Goal: Navigation & Orientation: Find specific page/section

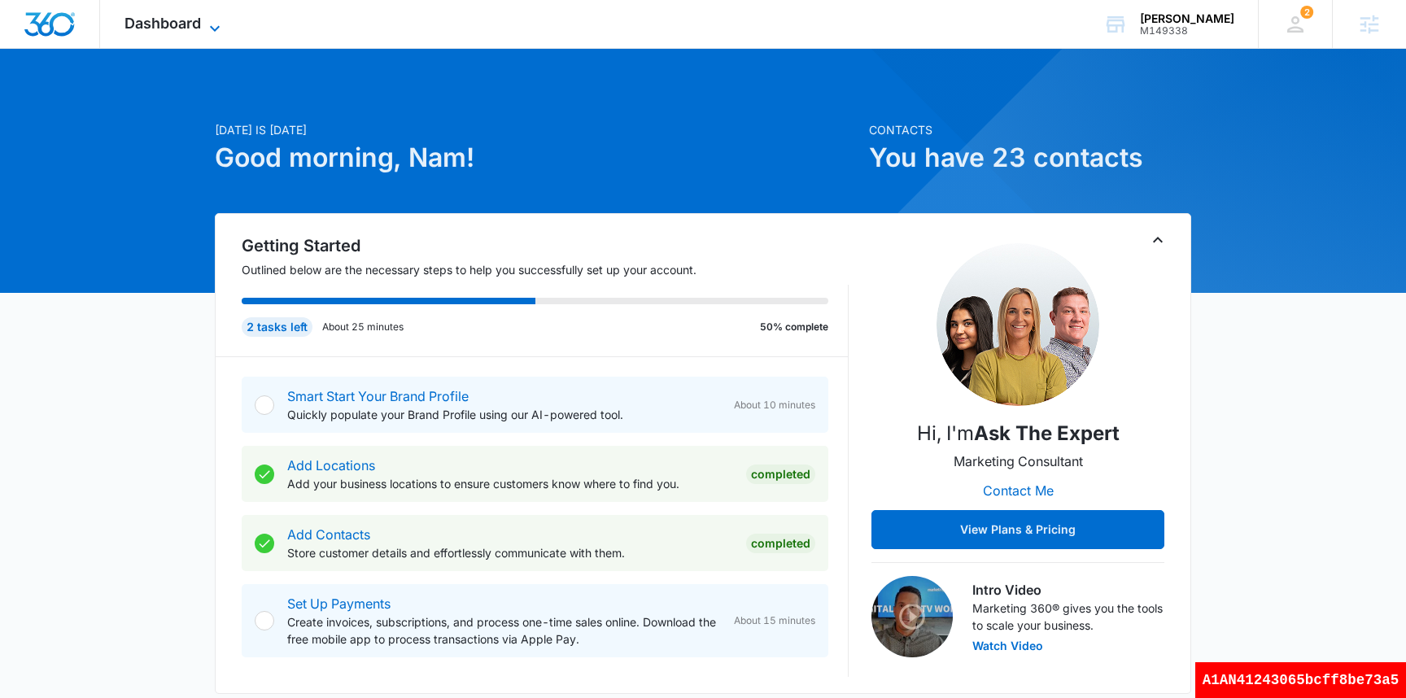
click at [188, 22] on span "Dashboard" at bounding box center [162, 23] width 76 height 17
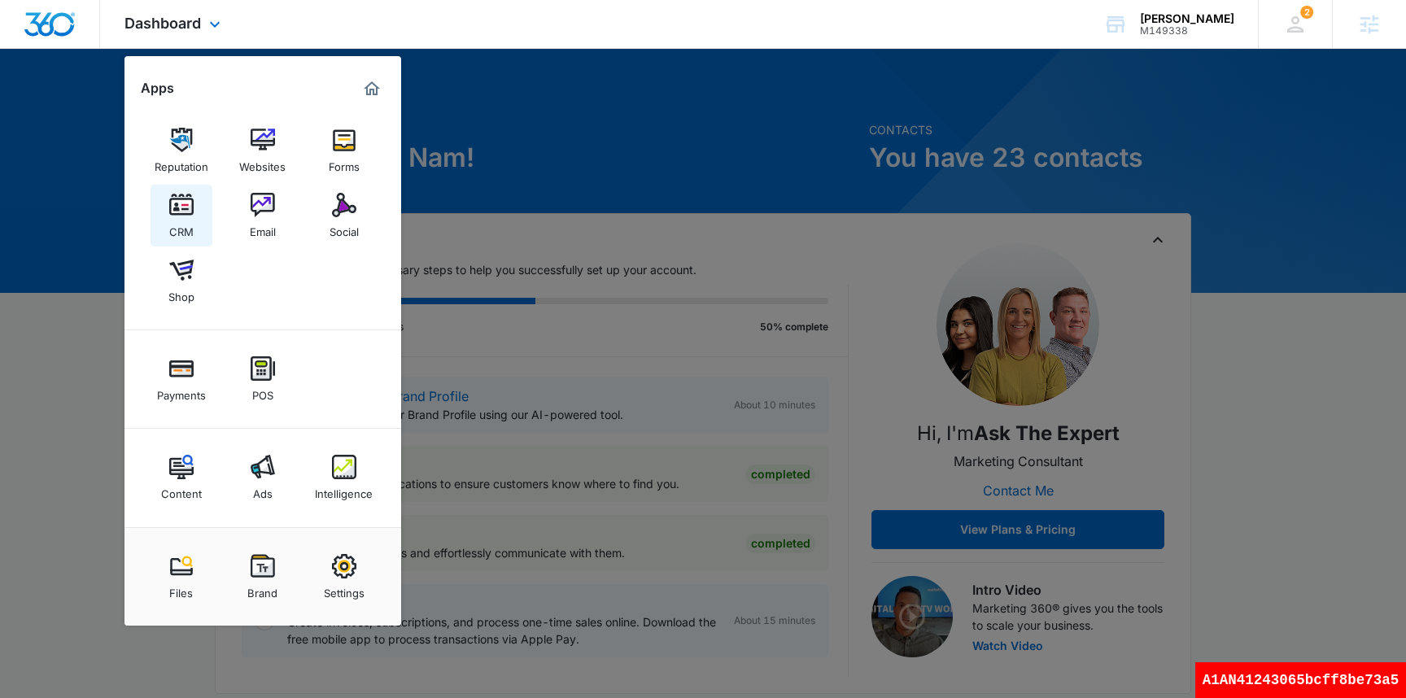
click at [184, 230] on div "CRM" at bounding box center [181, 227] width 24 height 21
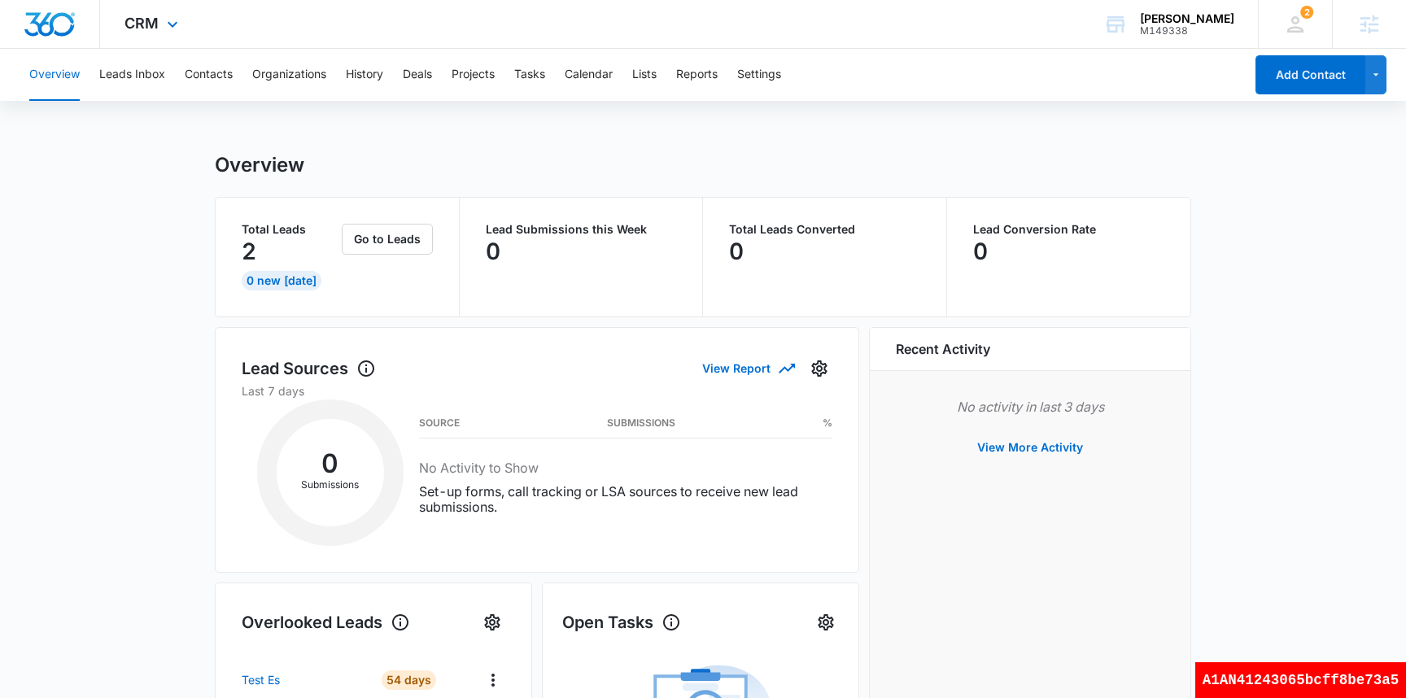
click at [60, 19] on img "Dashboard" at bounding box center [50, 24] width 52 height 24
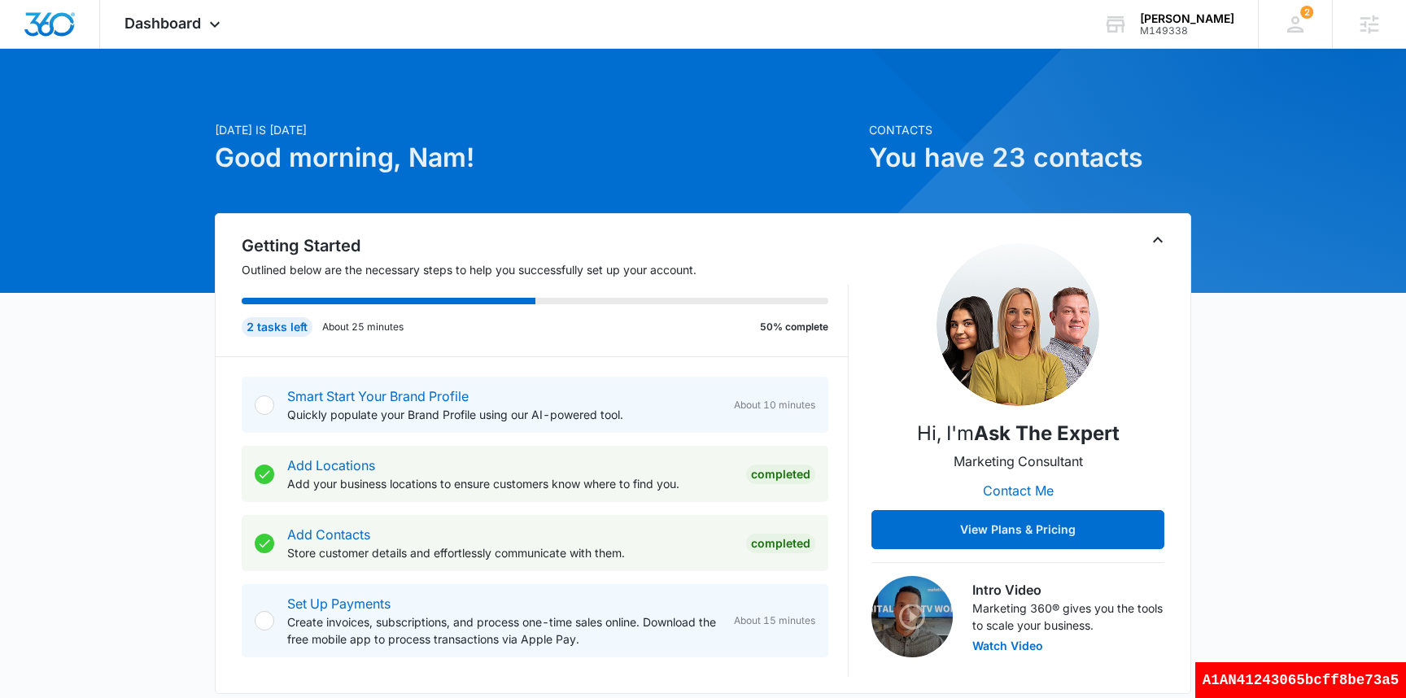
click at [856, 139] on h1 "Good morning, Nam!" at bounding box center [537, 157] width 644 height 39
click at [157, 24] on span "Dashboard" at bounding box center [162, 23] width 76 height 17
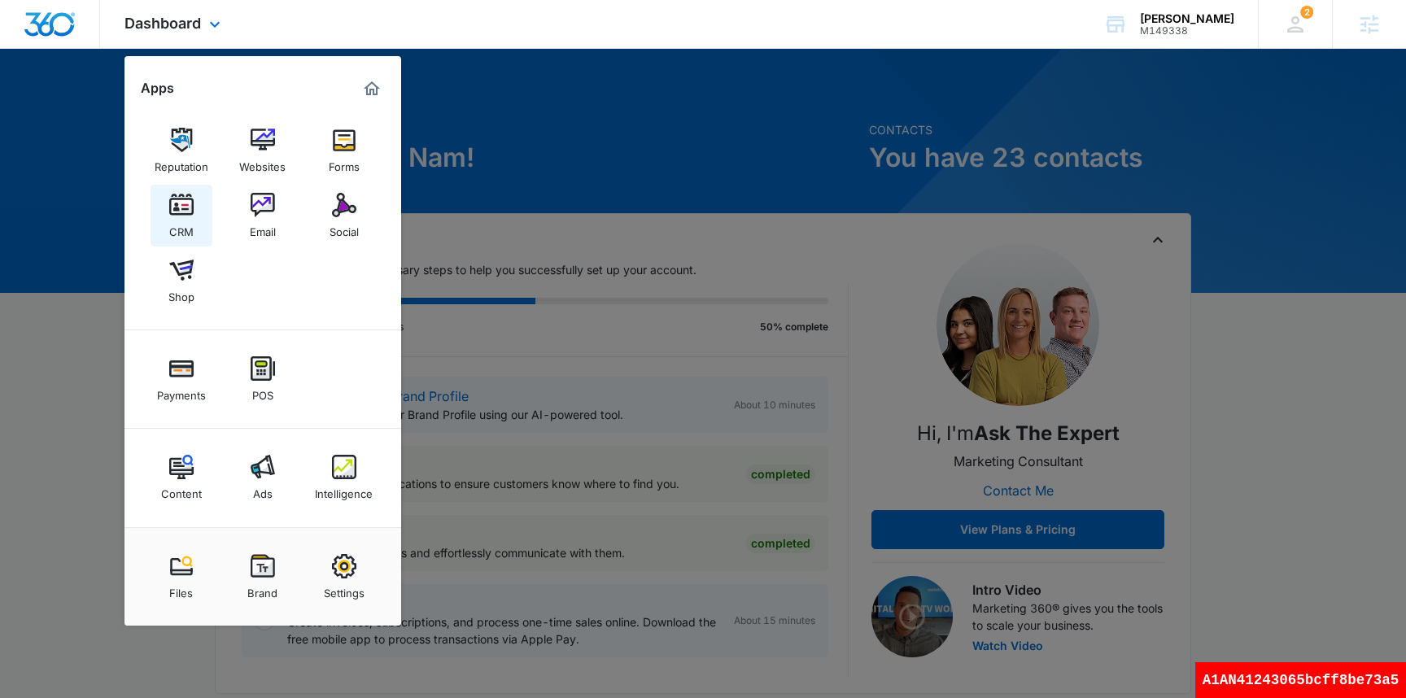
click at [185, 189] on link "CRM" at bounding box center [181, 216] width 62 height 62
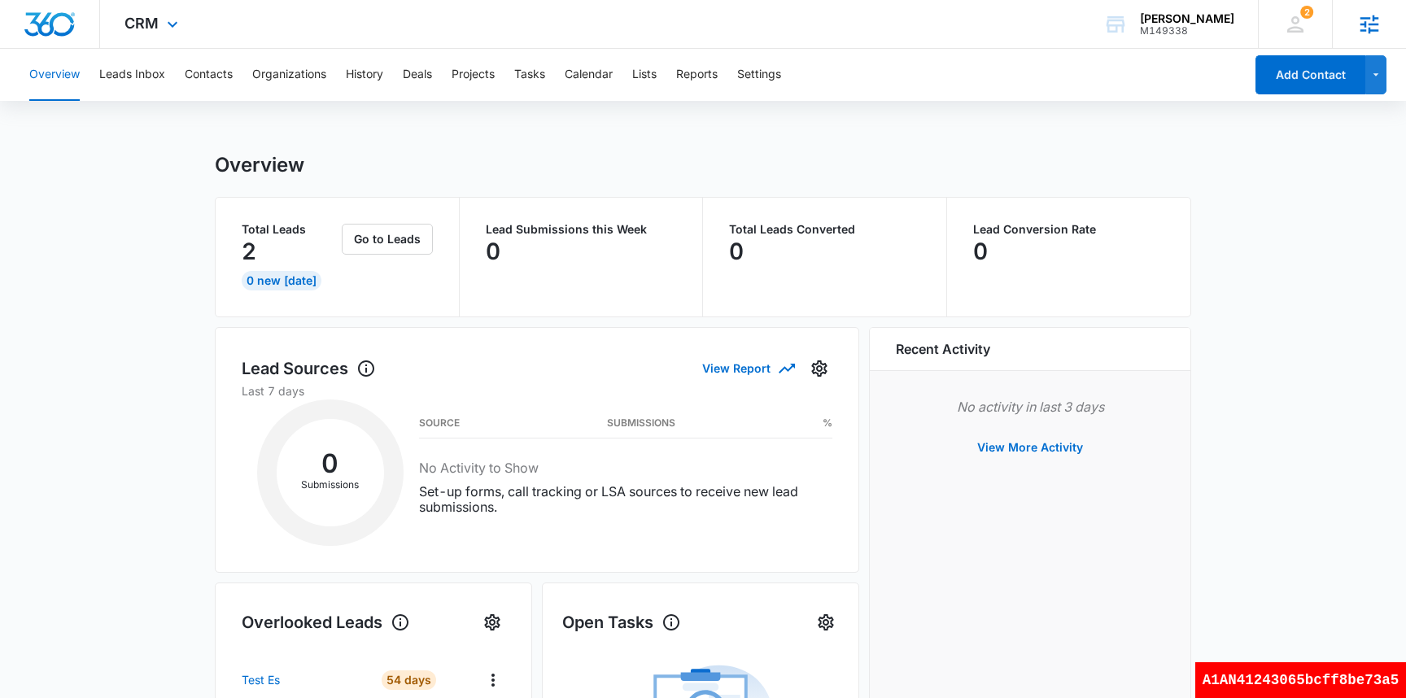
click at [1368, 23] on icon at bounding box center [1369, 24] width 24 height 24
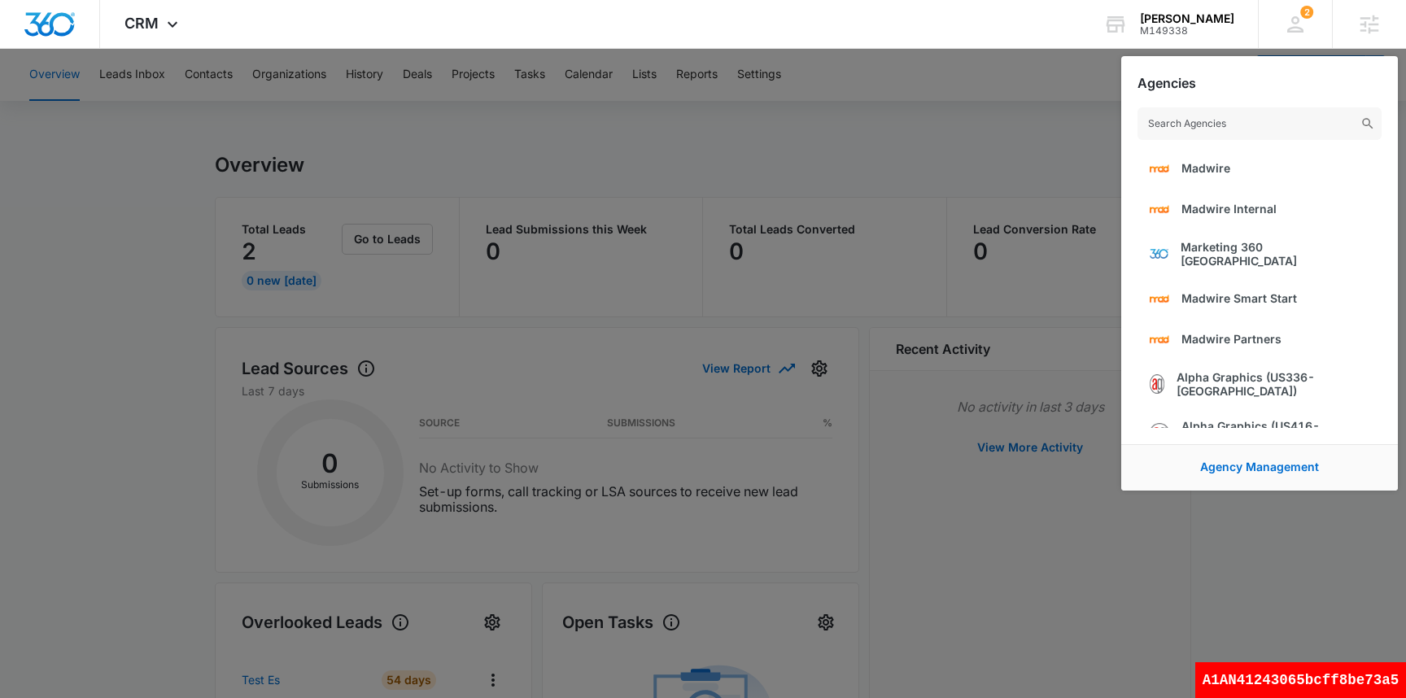
click at [902, 146] on div at bounding box center [703, 349] width 1406 height 698
